Goal: Task Accomplishment & Management: Check status

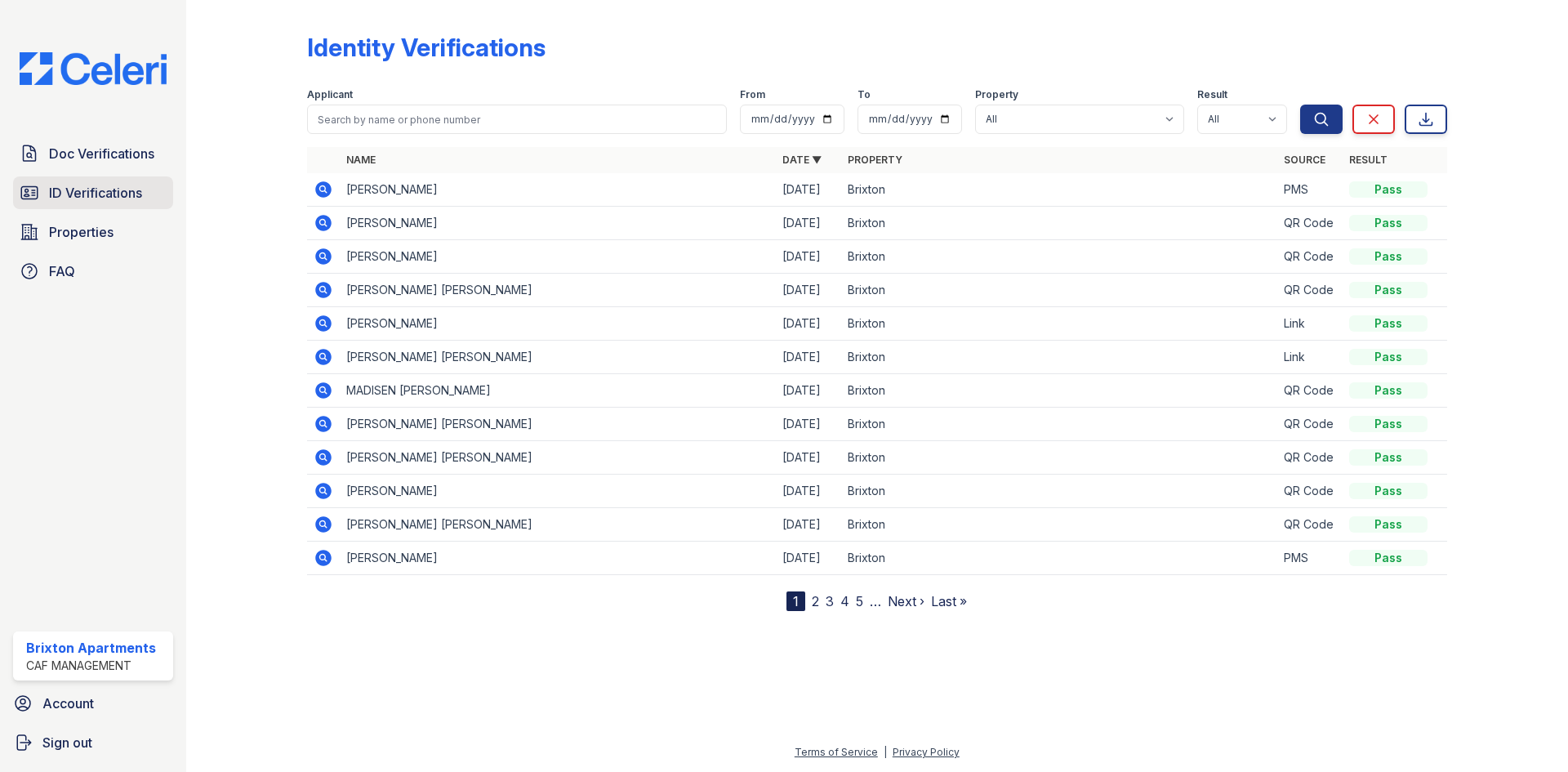
click at [95, 190] on span "ID Verifications" at bounding box center [96, 193] width 93 height 20
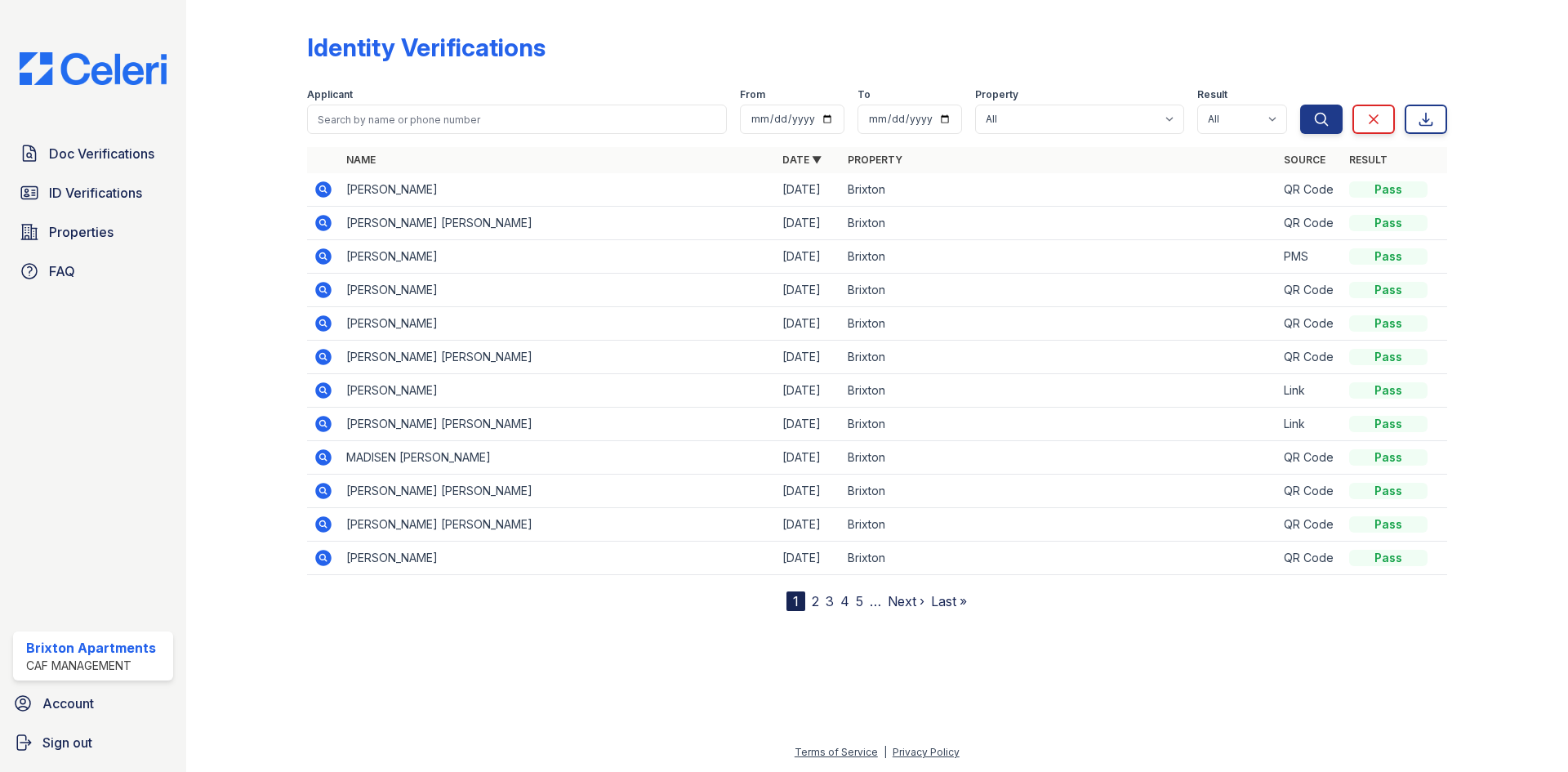
click at [325, 227] on icon at bounding box center [323, 223] width 16 height 16
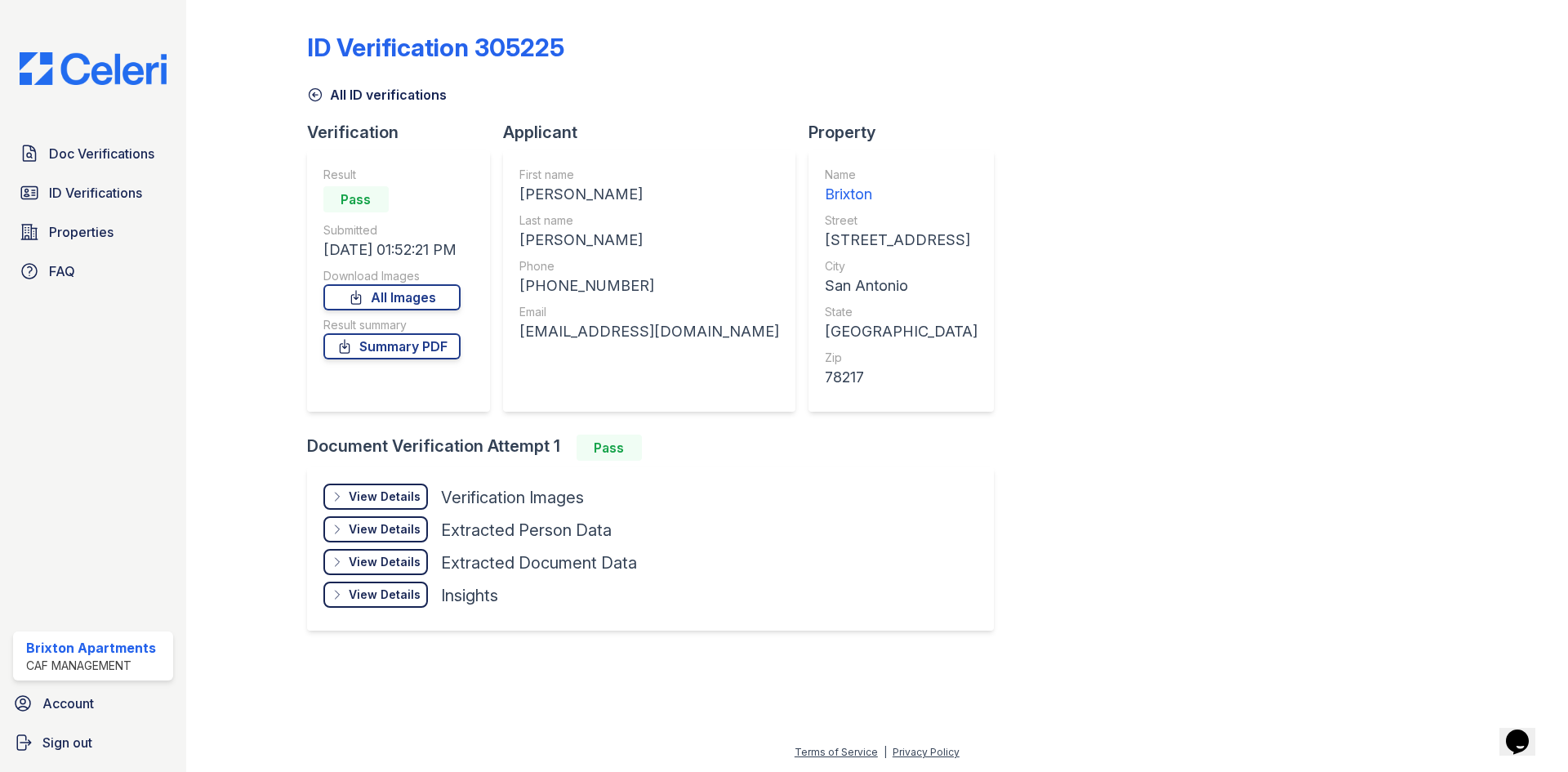
click at [394, 501] on div "View Details" at bounding box center [385, 496] width 72 height 16
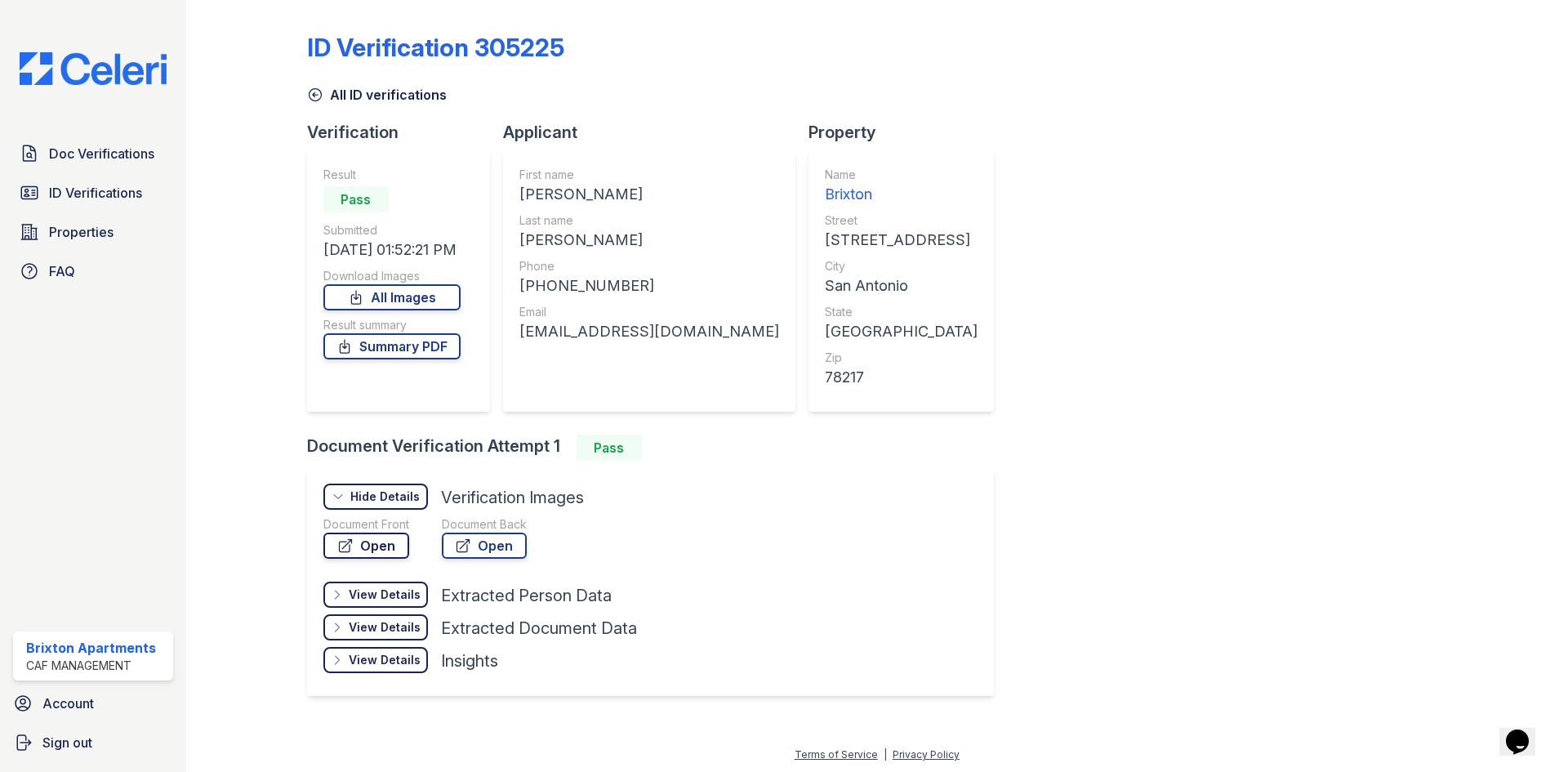
click at [381, 550] on link "Open" at bounding box center [367, 545] width 86 height 26
click at [313, 99] on icon at bounding box center [315, 95] width 16 height 16
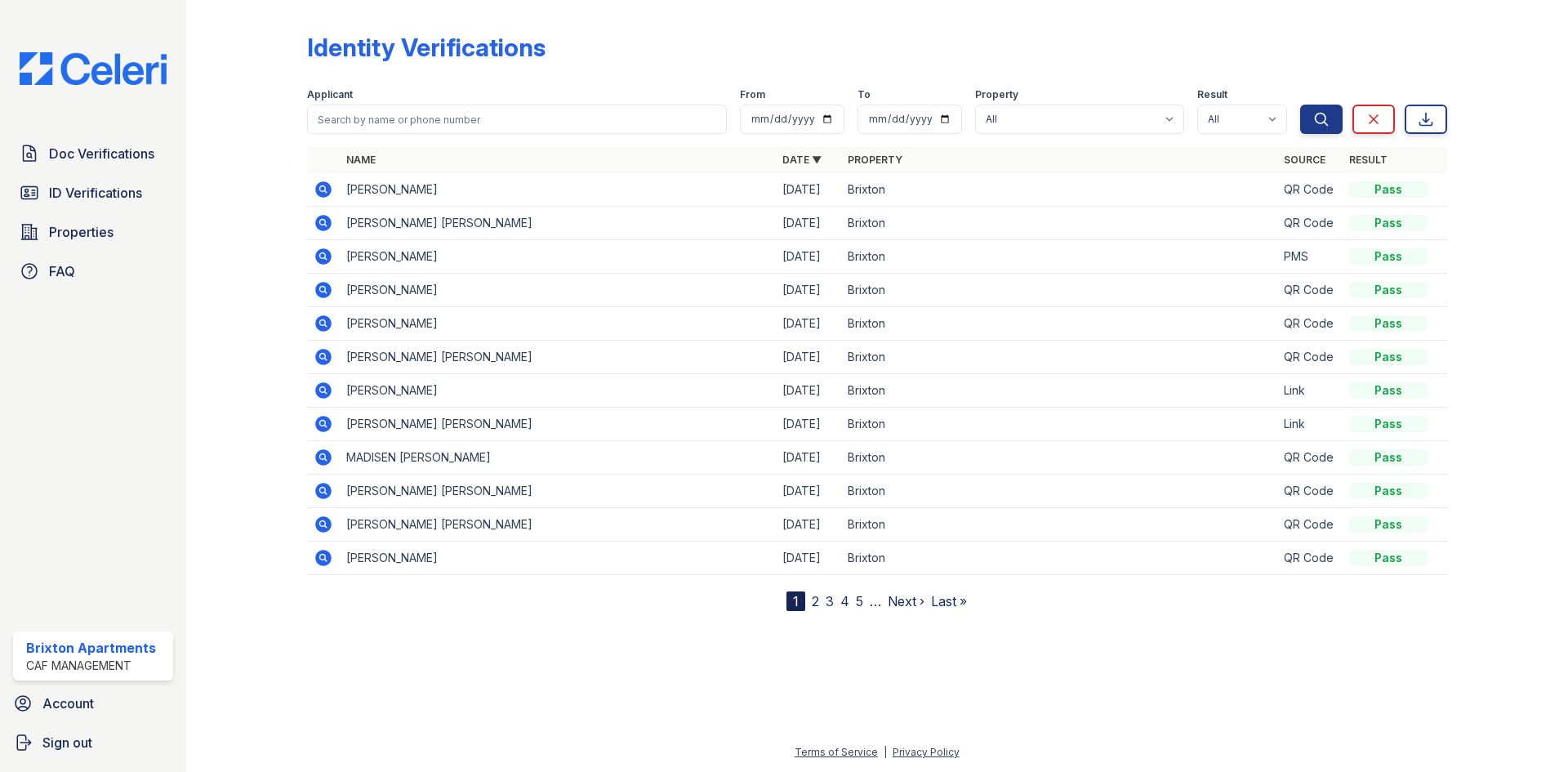
click at [320, 225] on icon at bounding box center [323, 223] width 16 height 16
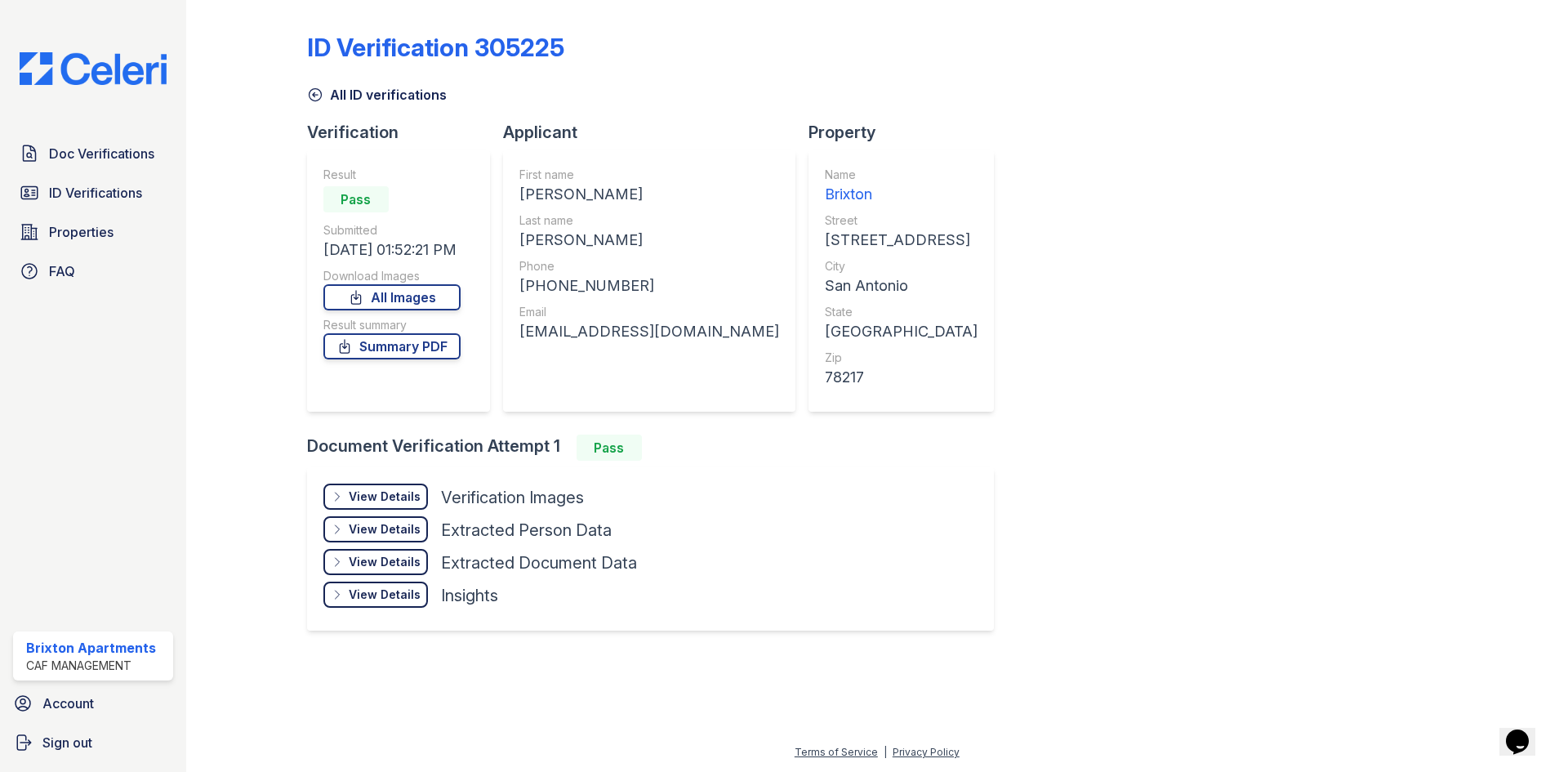
drag, startPoint x: 621, startPoint y: 274, endPoint x: 619, endPoint y: 287, distance: 13.2
click at [549, 289] on div "Phone +12109316751" at bounding box center [649, 278] width 259 height 39
click at [618, 287] on div "[PHONE_NUMBER]" at bounding box center [649, 286] width 259 height 23
drag, startPoint x: 617, startPoint y: 287, endPoint x: 544, endPoint y: 290, distance: 73.1
click at [544, 290] on div "[PHONE_NUMBER]" at bounding box center [649, 286] width 259 height 23
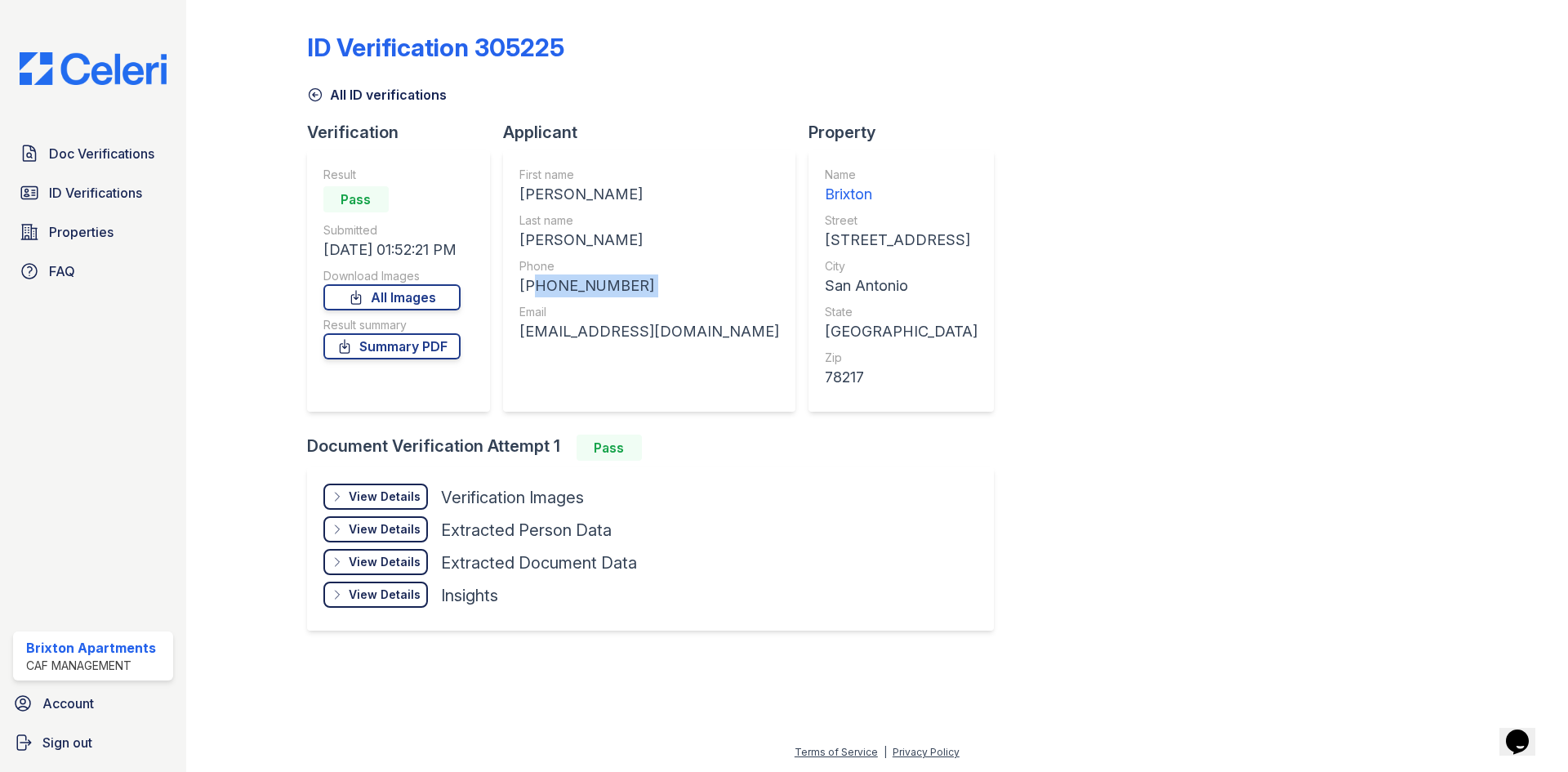
click at [538, 285] on div "[PHONE_NUMBER]" at bounding box center [649, 286] width 259 height 23
drag, startPoint x: 538, startPoint y: 285, endPoint x: 550, endPoint y: 286, distance: 12.0
click at [550, 286] on div "[PHONE_NUMBER]" at bounding box center [649, 286] width 259 height 23
drag, startPoint x: 728, startPoint y: 329, endPoint x: 521, endPoint y: 342, distance: 207.4
click at [521, 342] on div "First name DESTINY MARIE Last name ANAYA Phone +12109316751 Email destinyanaya6…" at bounding box center [648, 281] width 292 height 261
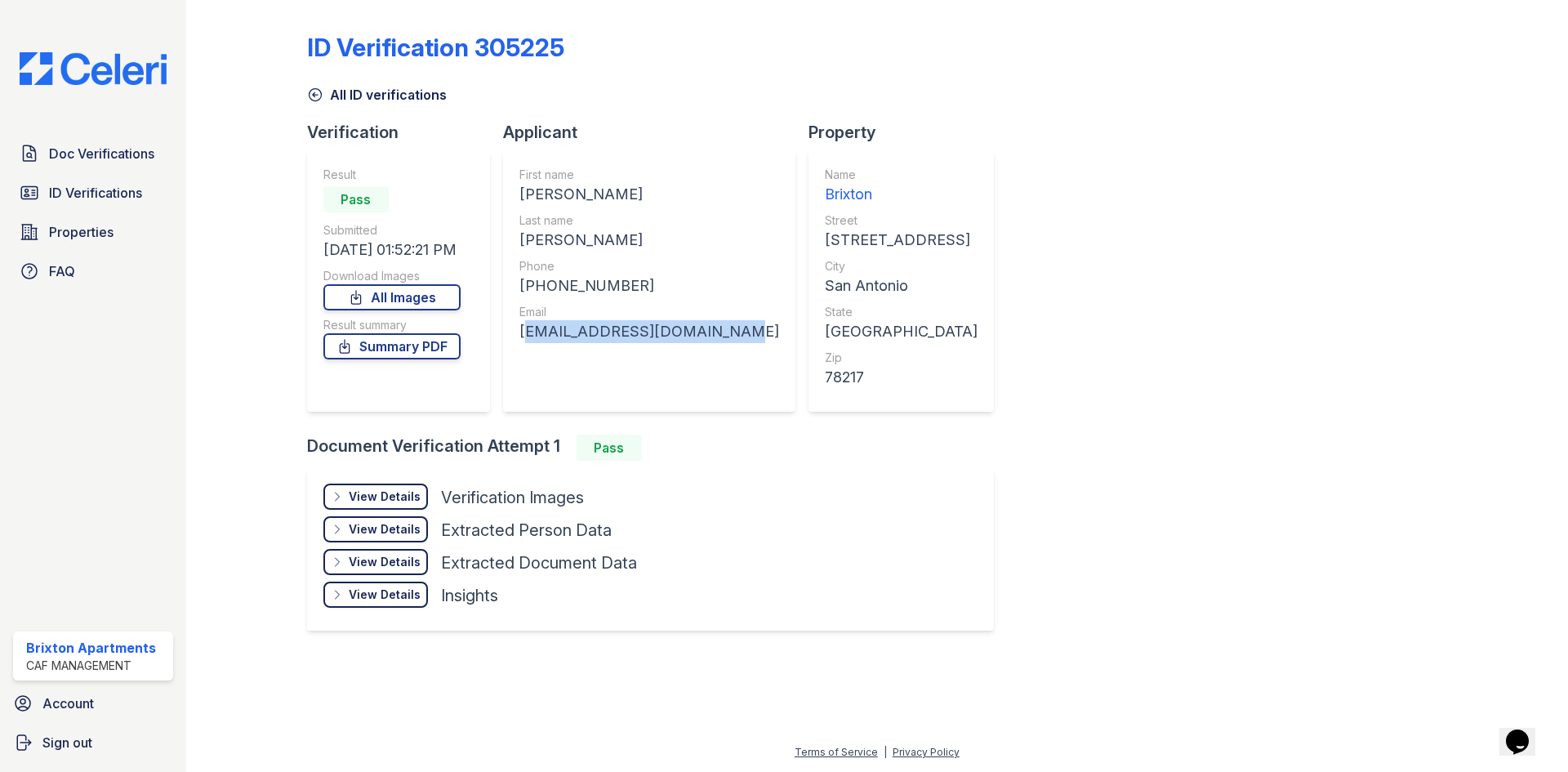
click at [581, 362] on div "First name DESTINY MARIE Last name ANAYA Phone +12109316751 Email destinyanaya6…" at bounding box center [649, 281] width 259 height 229
click at [675, 333] on div "[EMAIL_ADDRESS][DOMAIN_NAME]" at bounding box center [649, 332] width 259 height 23
copy div "[EMAIL_ADDRESS][DOMAIN_NAME]"
